Goal: Information Seeking & Learning: Learn about a topic

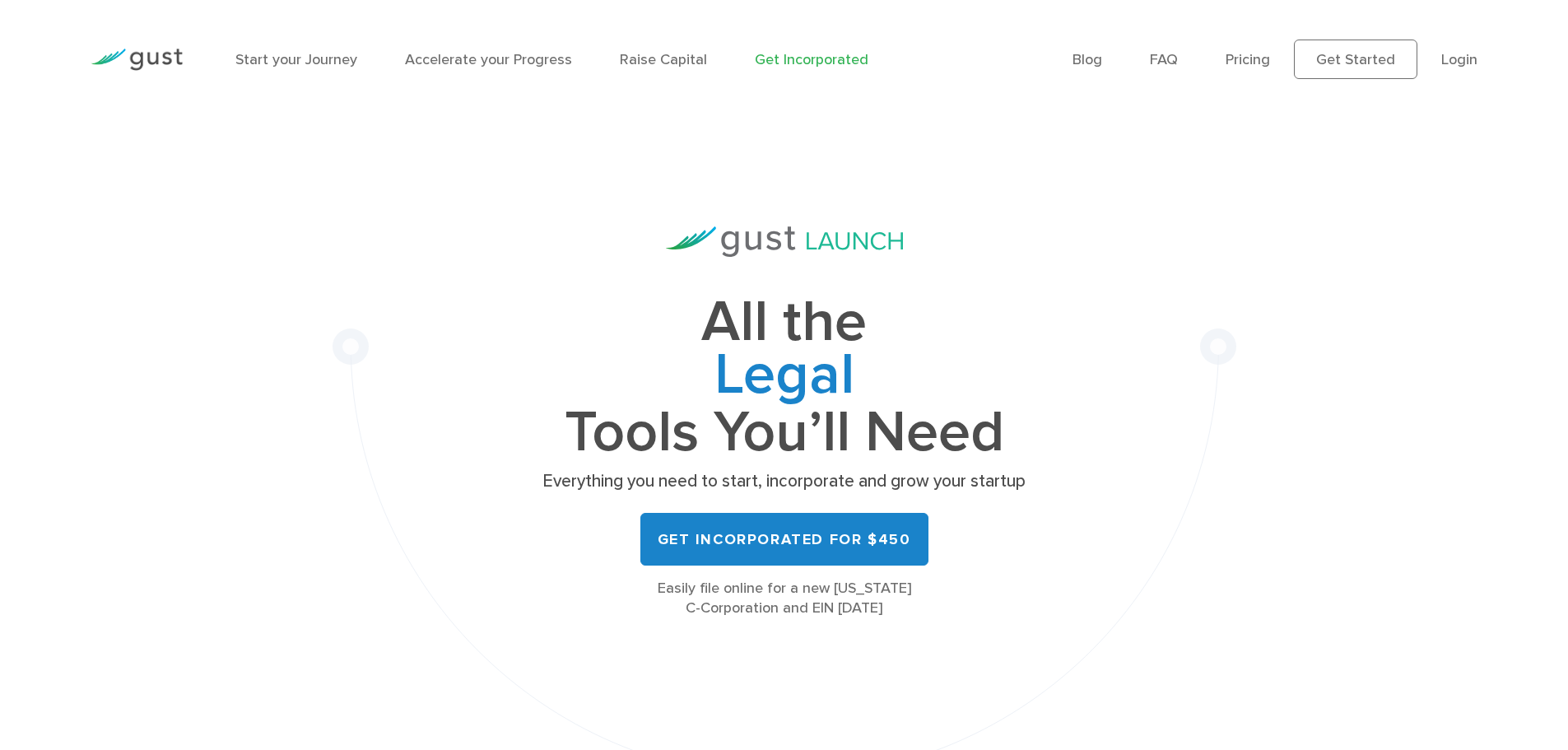
click at [680, 52] on link "Raise Capital" at bounding box center [663, 60] width 87 height 17
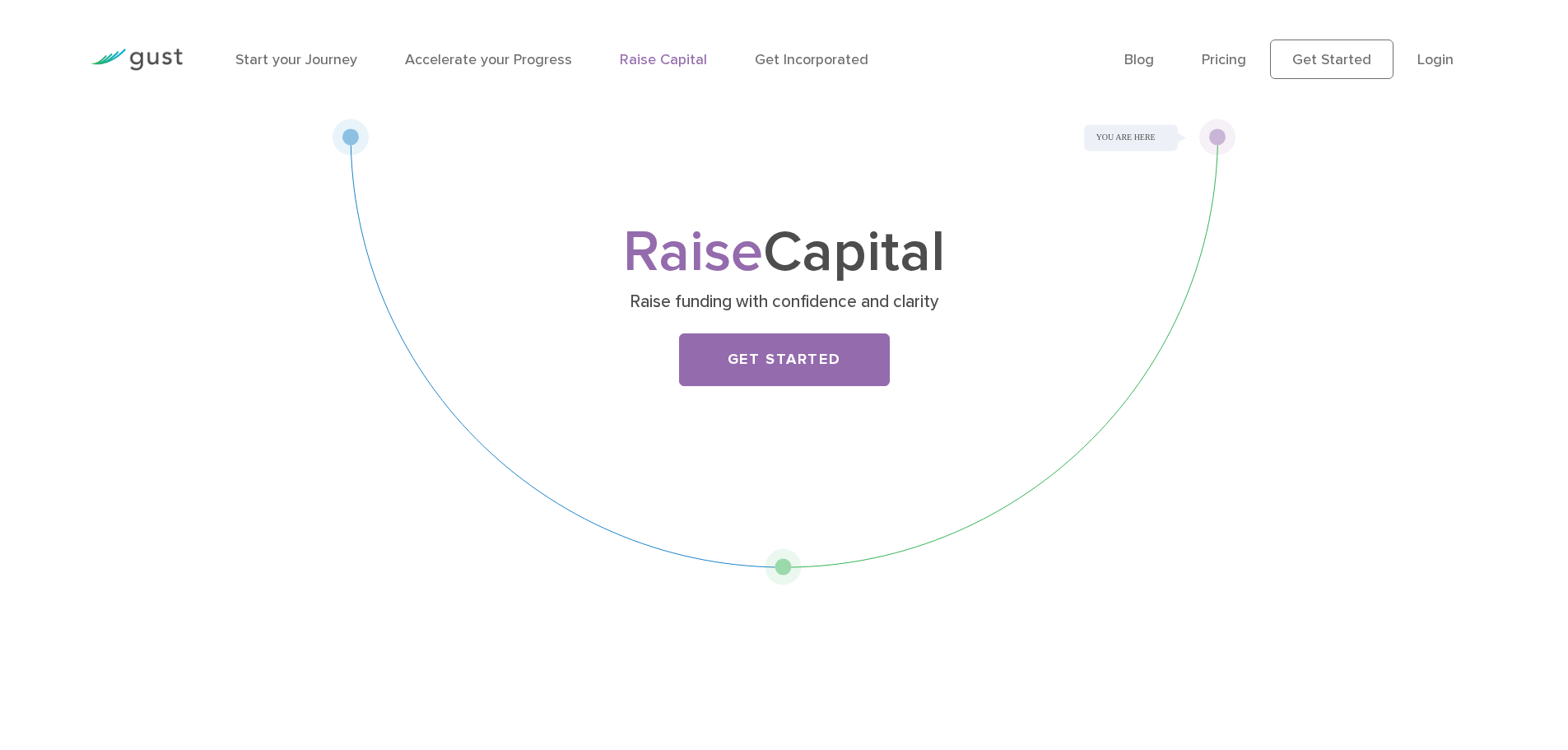
click at [325, 57] on link "Start your Journey" at bounding box center [296, 60] width 122 height 17
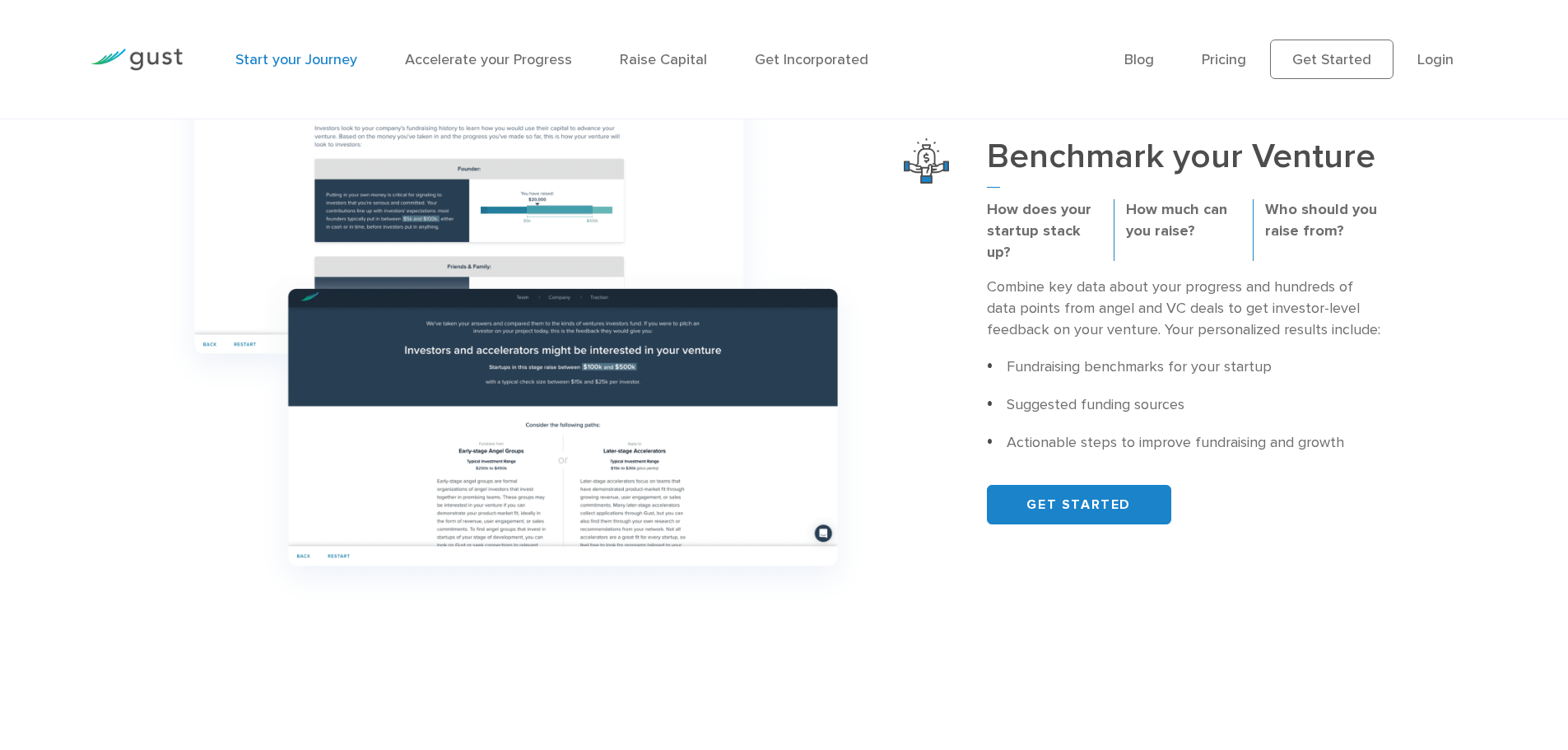
scroll to position [659, 0]
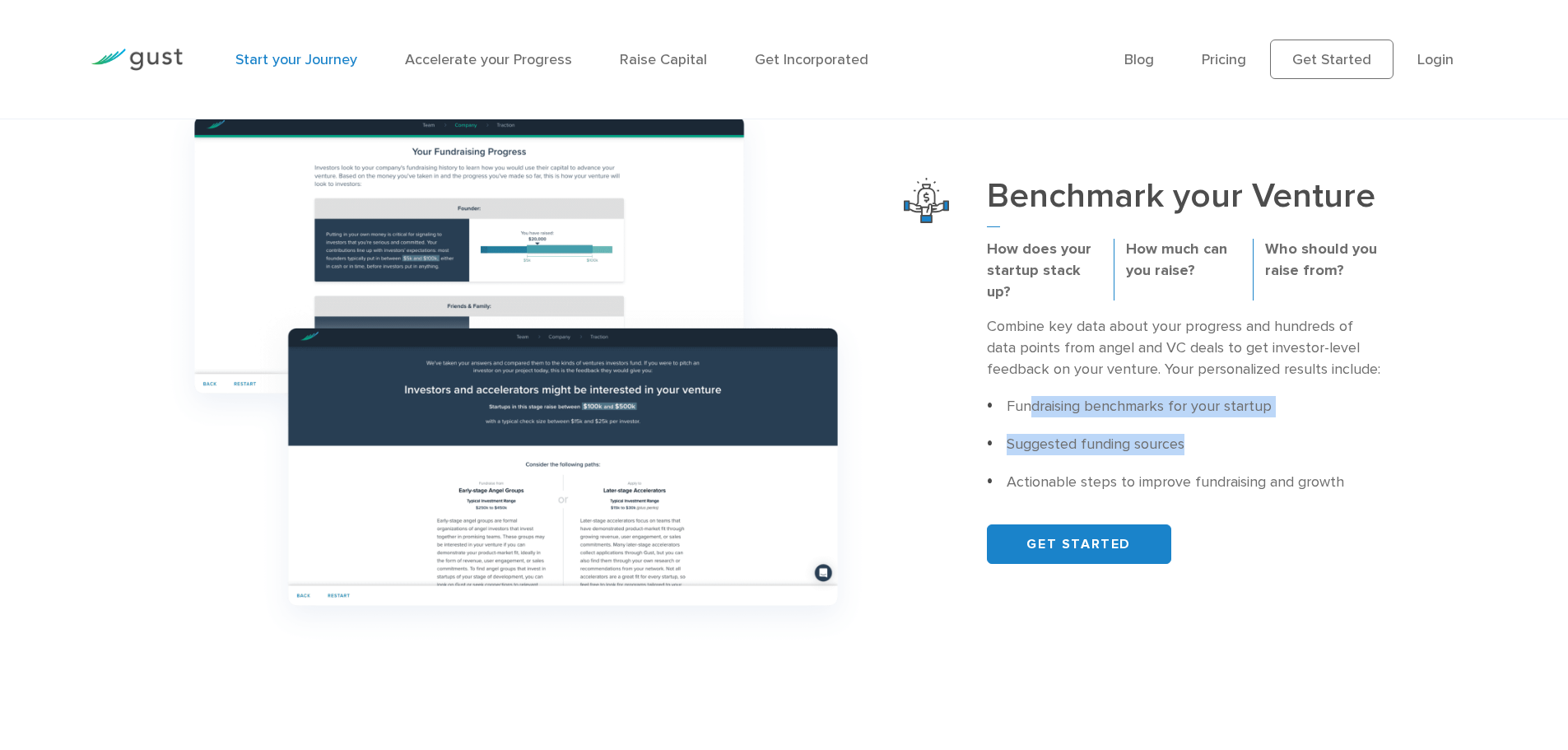
drag, startPoint x: 1029, startPoint y: 407, endPoint x: 1209, endPoint y: 411, distance: 180.0
click at [1202, 410] on ul "Fundraising benchmarks for your startup Suggested funding sources Actionable st…" at bounding box center [1183, 445] width 393 height 97
click at [1222, 101] on div "Blog FAQ Pricing Get Started Login Login" at bounding box center [1301, 60] width 378 height 89
click at [1233, 66] on link "Pricing" at bounding box center [1224, 60] width 45 height 17
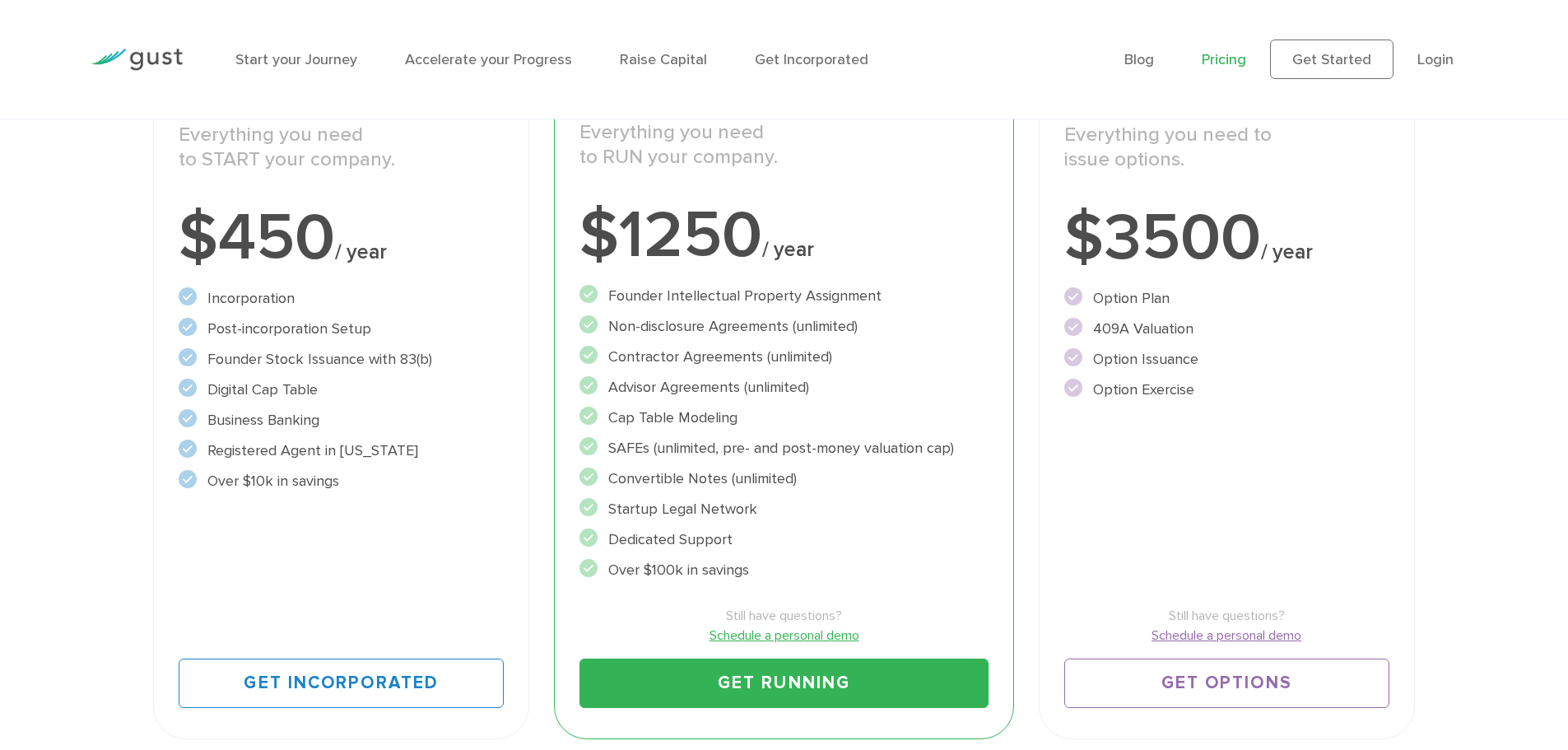
scroll to position [412, 0]
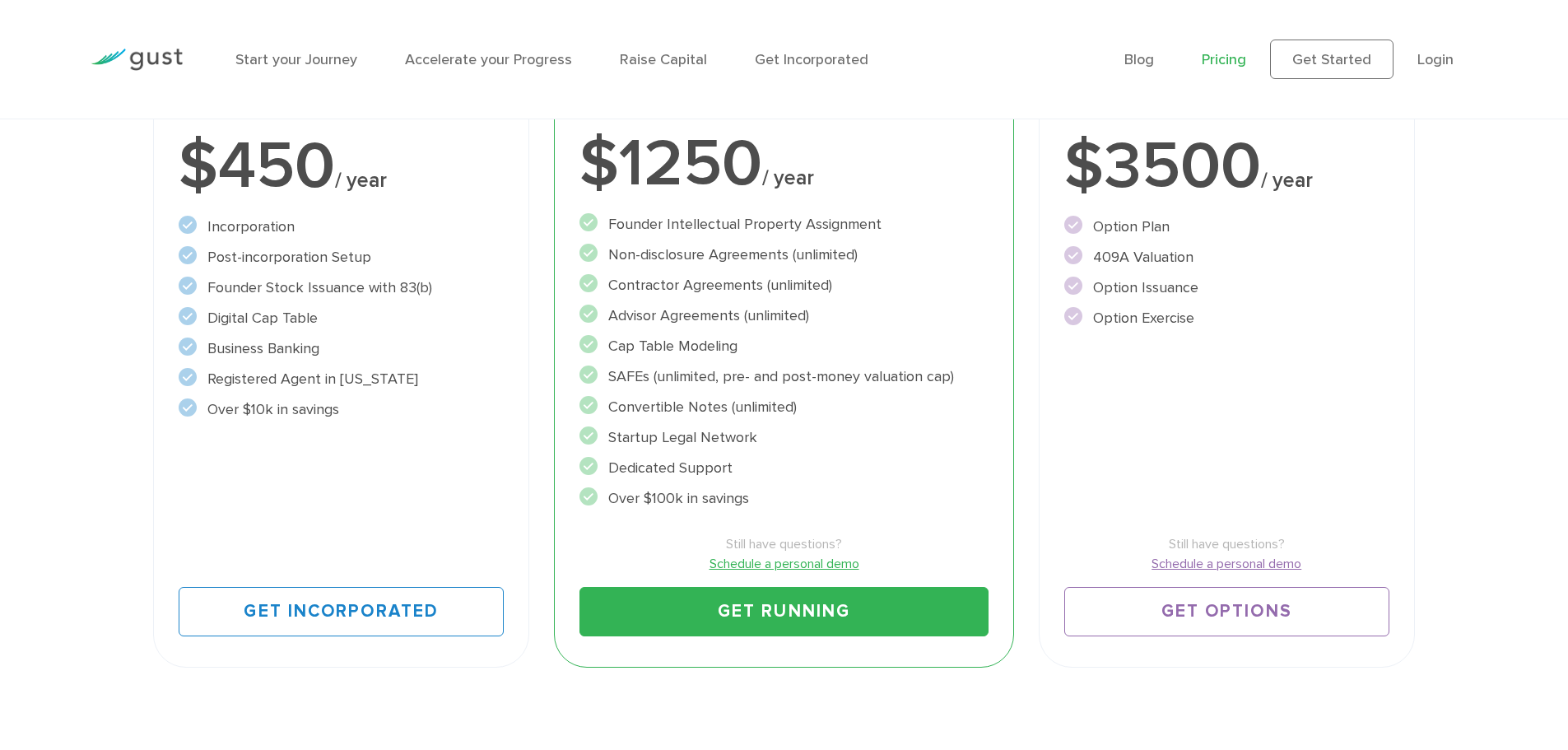
drag, startPoint x: 615, startPoint y: 402, endPoint x: 767, endPoint y: 428, distance: 154.2
click at [769, 428] on ul "Founder Intellectual Property Assignment" at bounding box center [784, 361] width 409 height 297
click at [625, 436] on li "Startup Legal Network" at bounding box center [784, 437] width 409 height 22
drag, startPoint x: 624, startPoint y: 439, endPoint x: 723, endPoint y: 452, distance: 99.8
click at [724, 451] on ul "Founder Intellectual Property Assignment" at bounding box center [784, 361] width 409 height 297
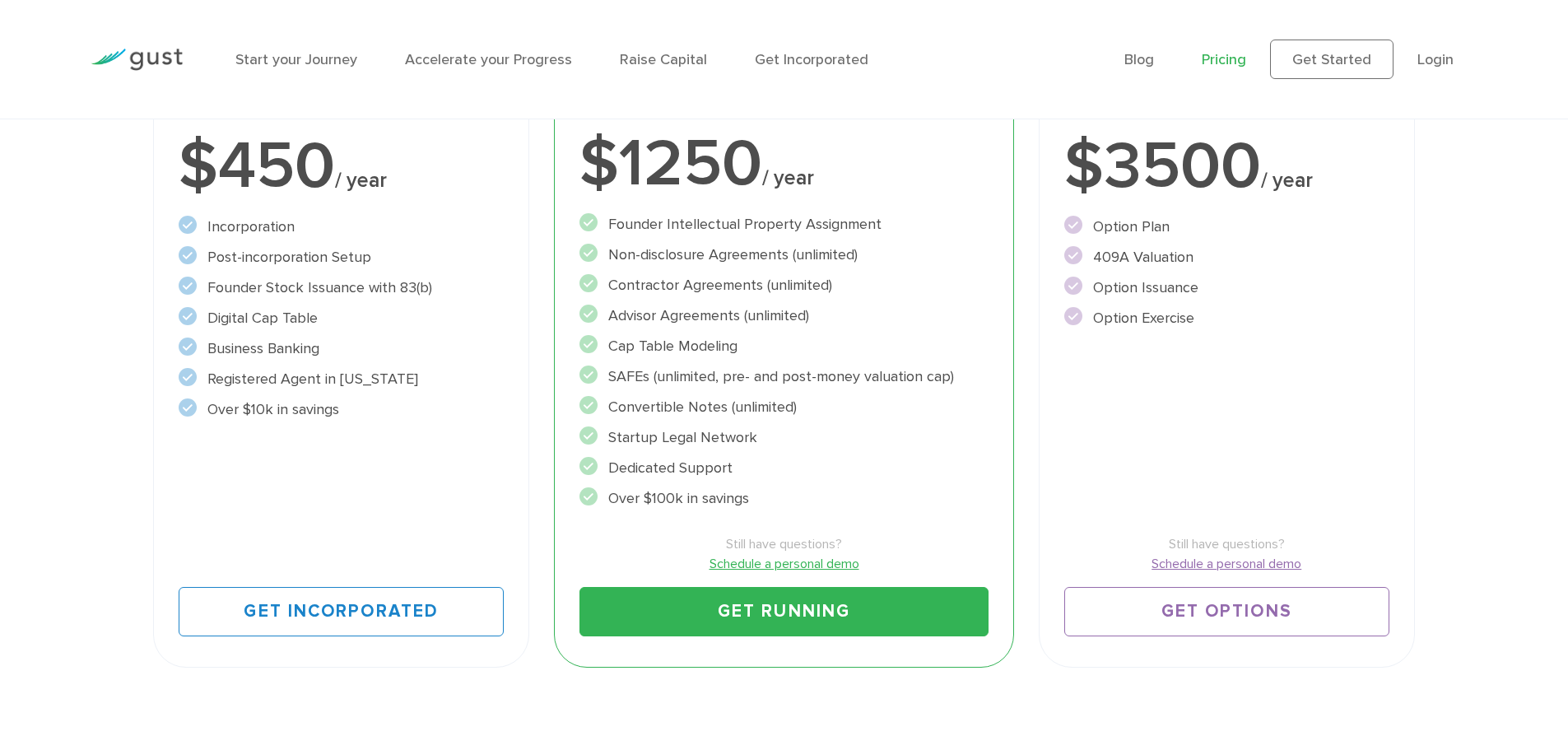
click at [628, 429] on li "Startup Legal Network" at bounding box center [784, 437] width 409 height 22
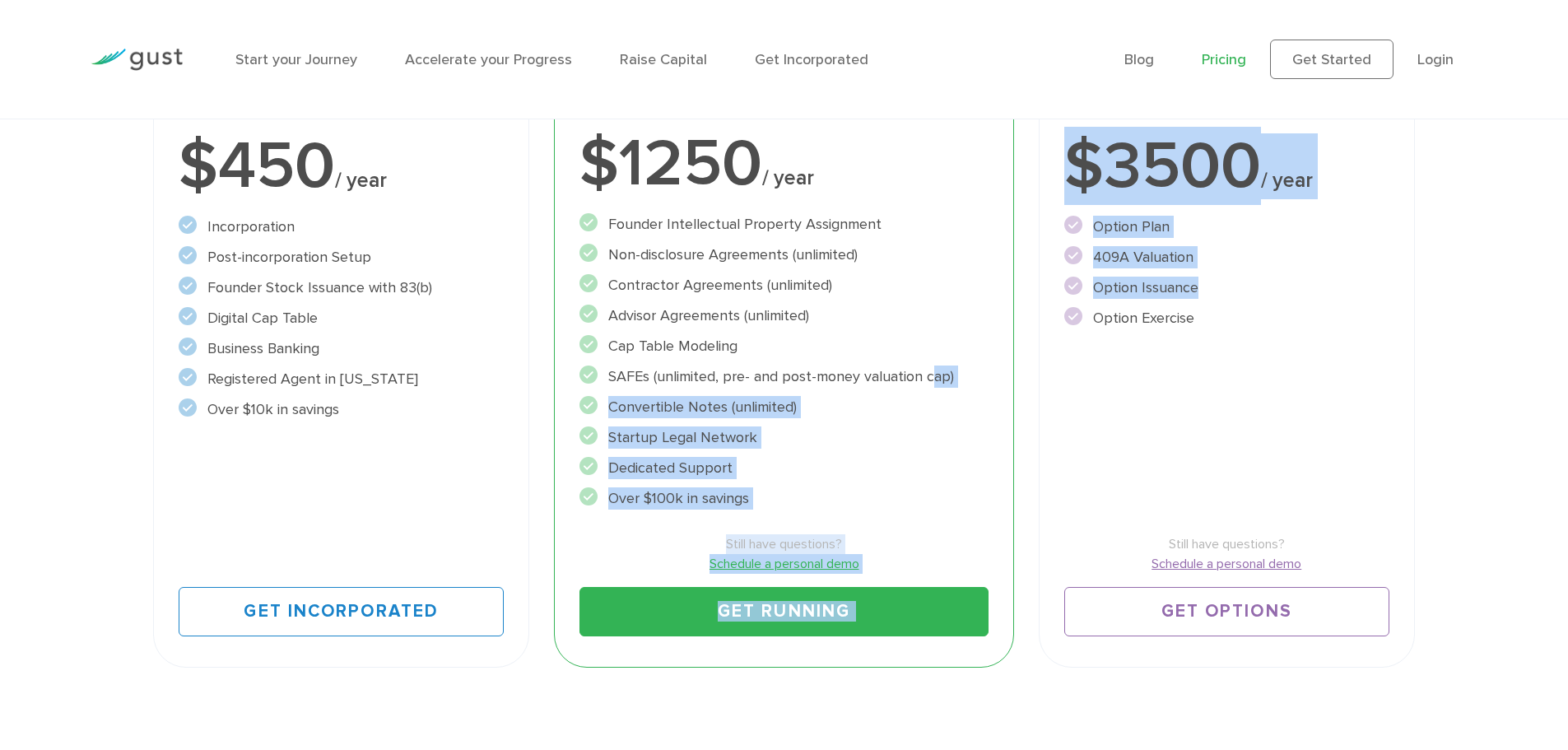
drag, startPoint x: 609, startPoint y: 365, endPoint x: 1025, endPoint y: 388, distance: 416.6
click at [1025, 388] on div "Start Incorporate in 2 Minutes Everything you need to START your company. $450 …" at bounding box center [783, 311] width 1286 height 738
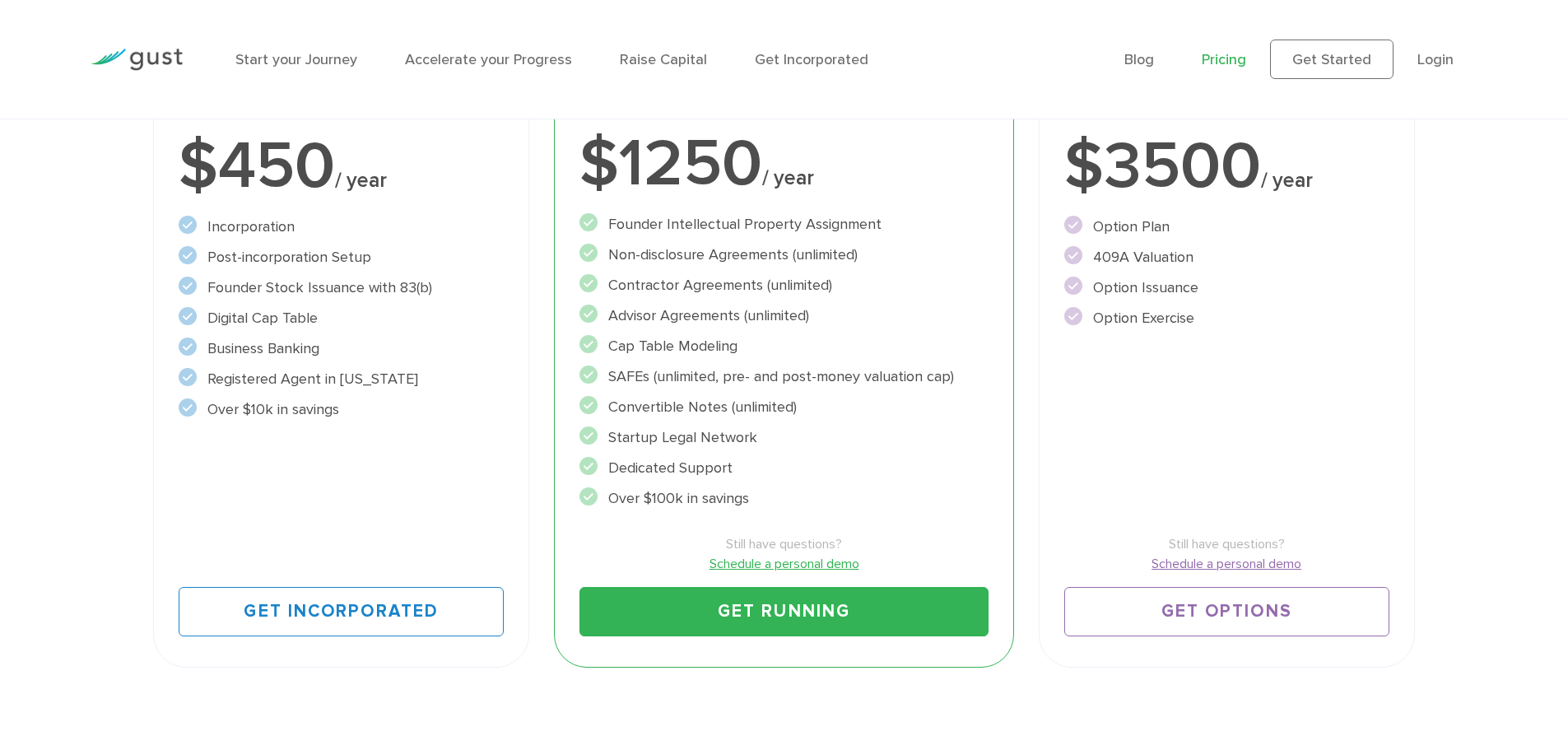
click at [613, 333] on ul "Founder Intellectual Property Assignment" at bounding box center [784, 361] width 409 height 297
drag, startPoint x: 612, startPoint y: 343, endPoint x: 772, endPoint y: 350, distance: 160.2
click at [772, 350] on li "Cap Table Modeling" at bounding box center [784, 346] width 409 height 22
drag, startPoint x: 611, startPoint y: 317, endPoint x: 831, endPoint y: 315, distance: 220.0
click at [831, 315] on li "Advisor Agreements (unlimited)" at bounding box center [784, 315] width 409 height 22
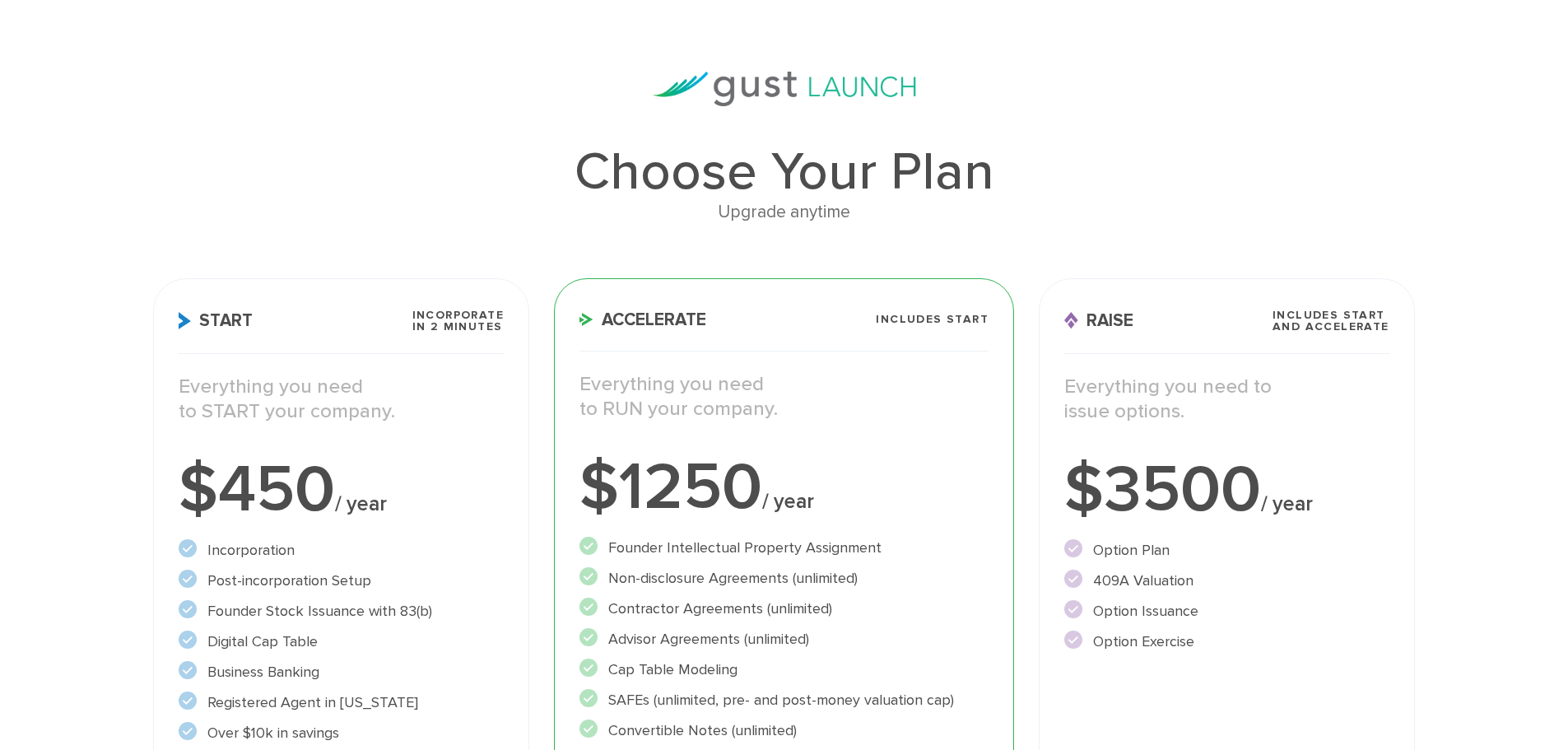
scroll to position [0, 0]
